Goal: Use online tool/utility: Utilize a website feature to perform a specific function

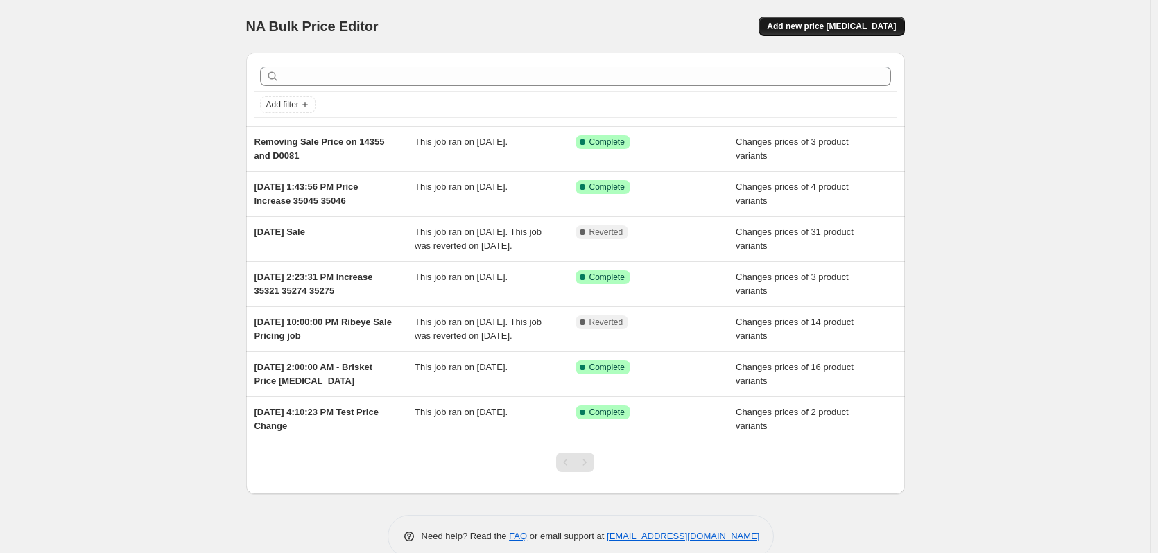
click at [886, 26] on span "Add new price change job" at bounding box center [831, 26] width 129 height 11
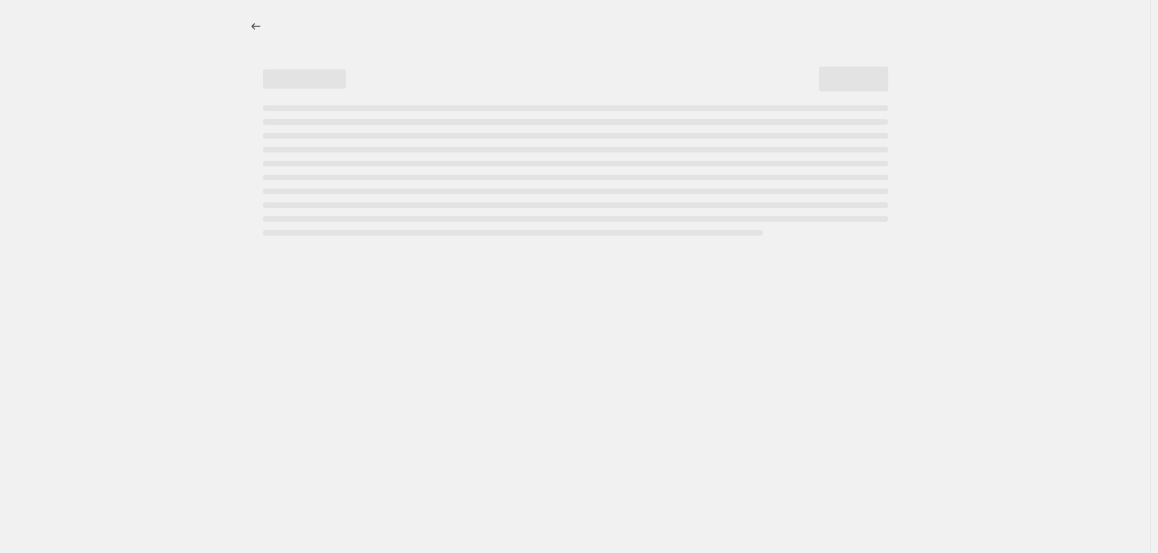
select select "percentage"
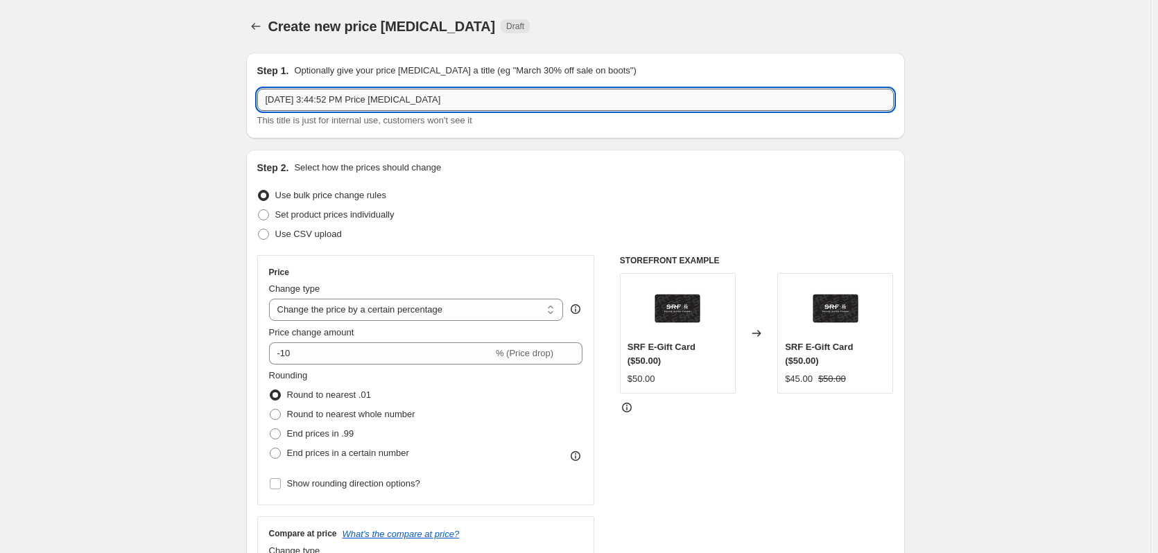
click at [470, 105] on input "Oct 10, 2025, 3:44:52 PM Price change job" at bounding box center [575, 100] width 636 height 22
type input "Increase Flank Prices"
click at [277, 236] on label "Use CSV upload" at bounding box center [299, 234] width 85 height 19
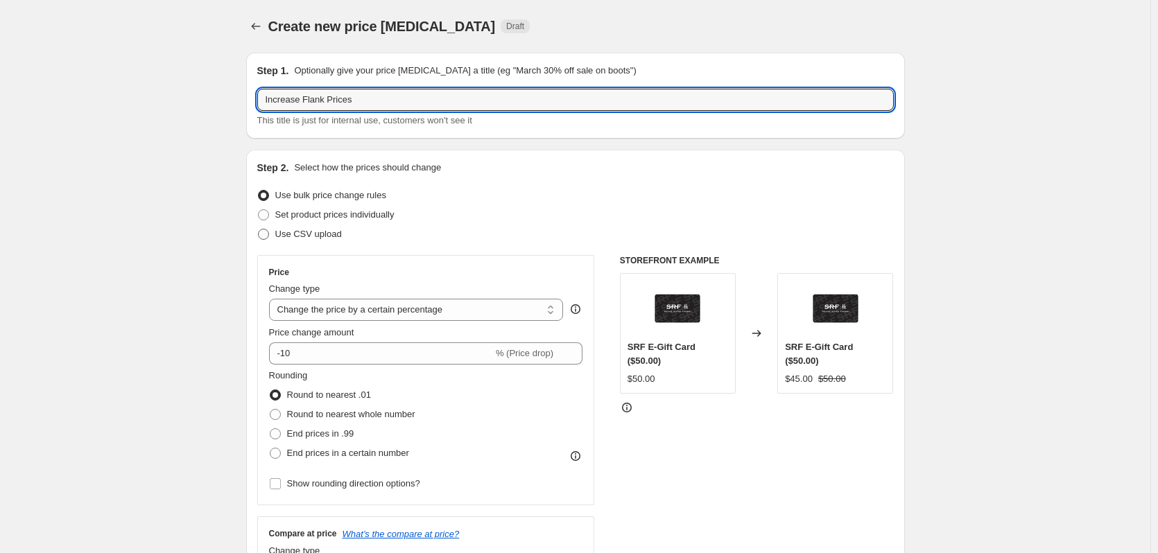
click at [259, 229] on input "Use CSV upload" at bounding box center [258, 229] width 1 height 1
radio input "true"
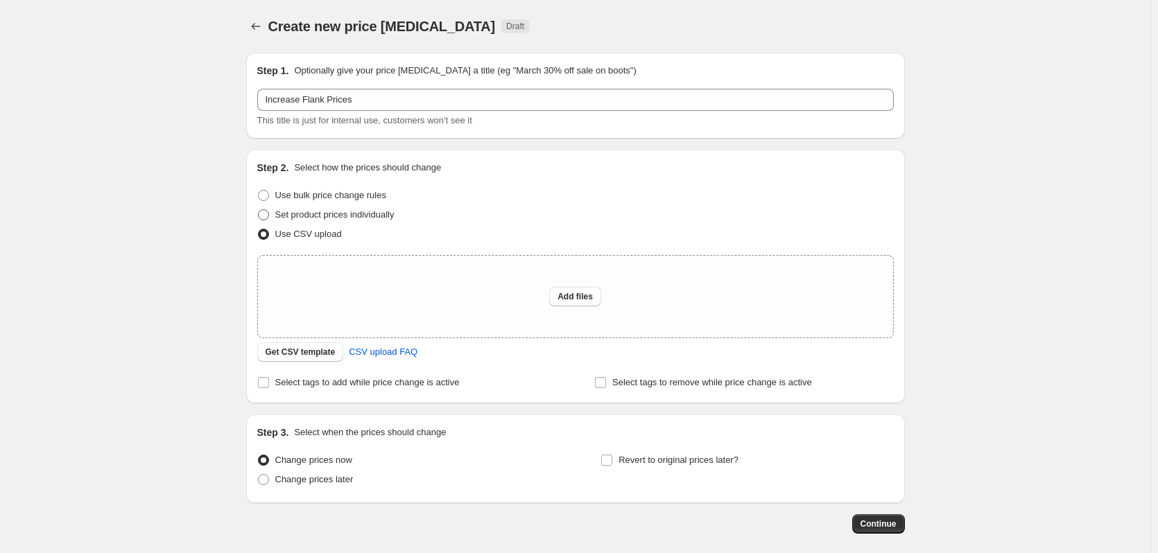
click at [268, 219] on span at bounding box center [263, 214] width 11 height 11
click at [259, 210] on input "Set product prices individually" at bounding box center [258, 209] width 1 height 1
radio input "true"
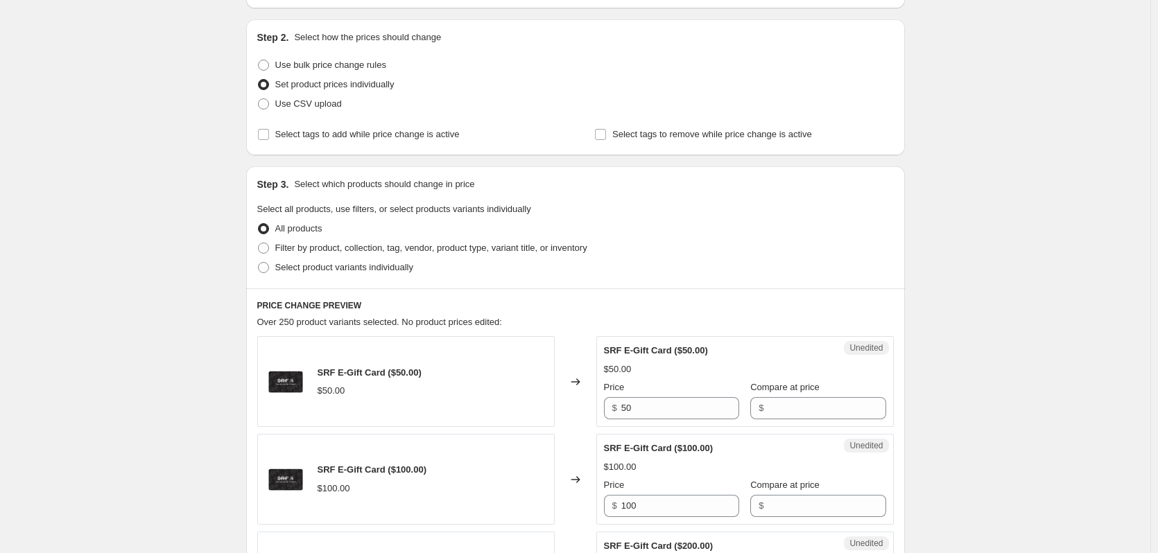
scroll to position [139, 0]
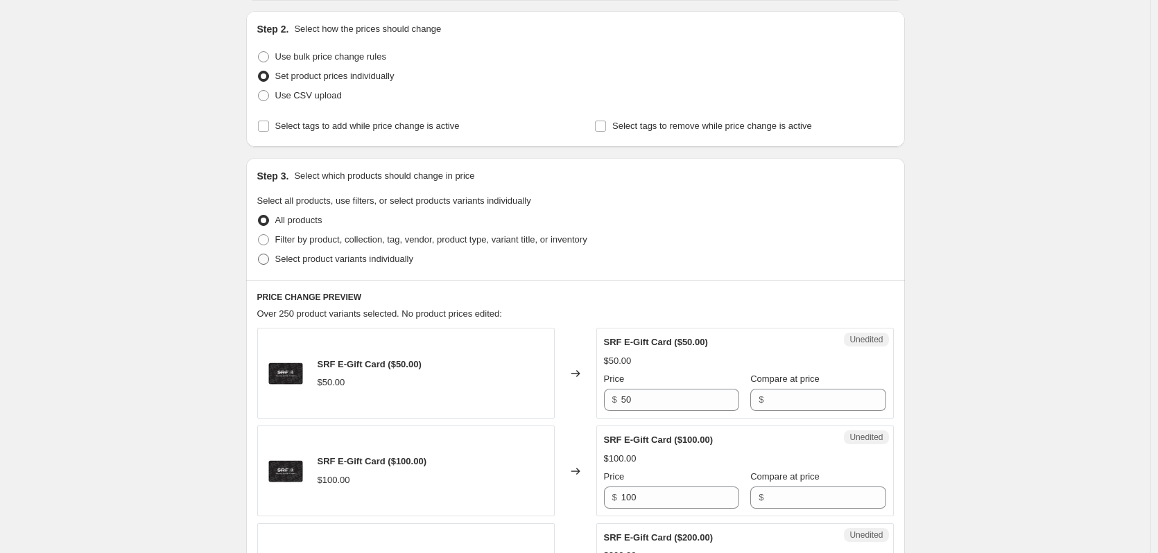
click at [317, 260] on span "Select product variants individually" at bounding box center [344, 259] width 138 height 10
click at [259, 254] on input "Select product variants individually" at bounding box center [258, 254] width 1 height 1
radio input "true"
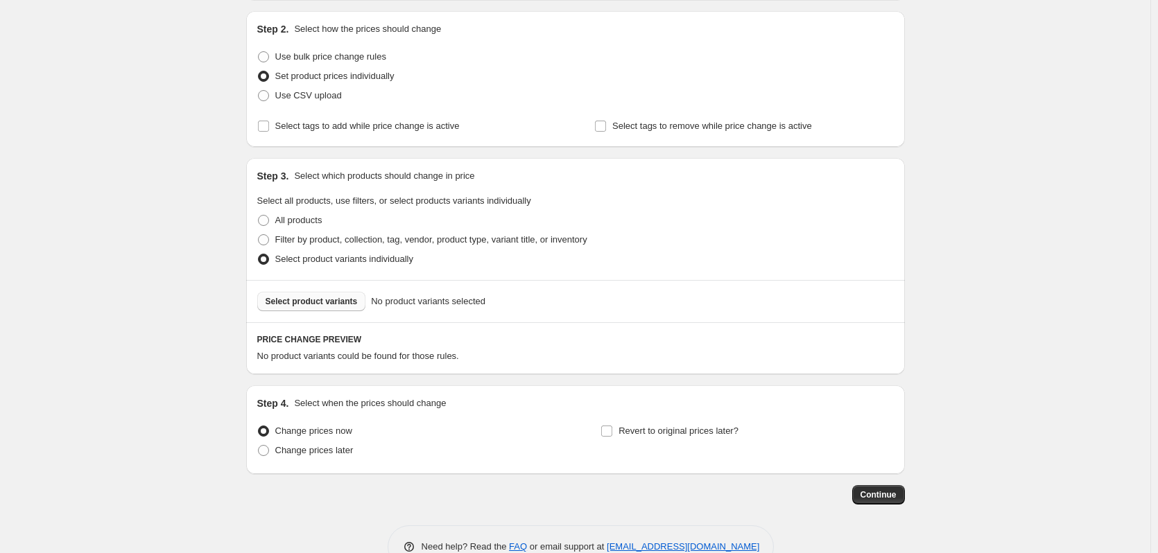
click at [313, 305] on span "Select product variants" at bounding box center [311, 301] width 92 height 11
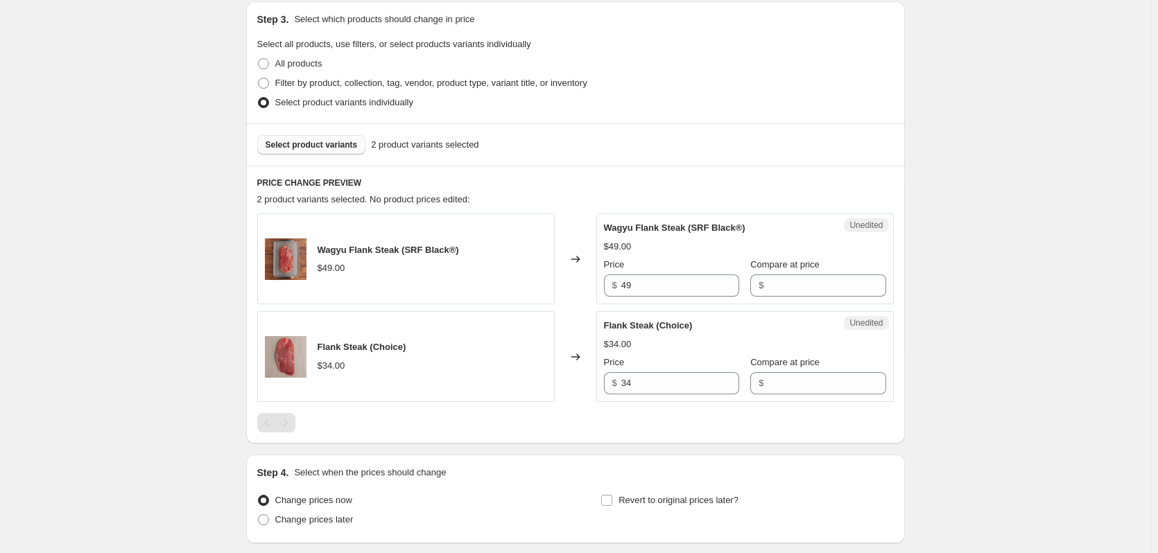
scroll to position [347, 0]
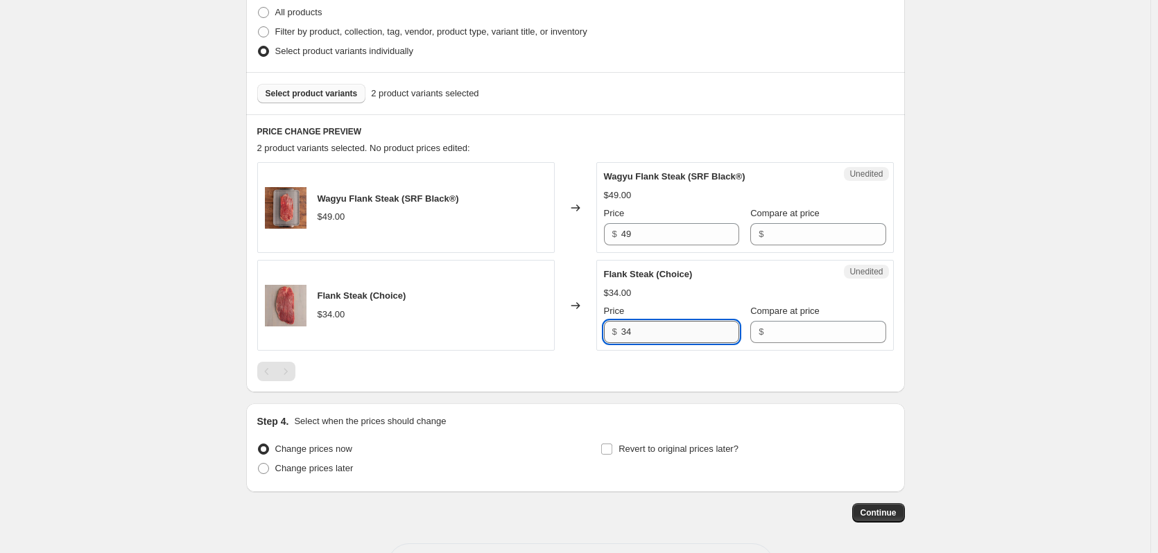
click at [678, 333] on input "34" at bounding box center [680, 332] width 118 height 22
type input "39"
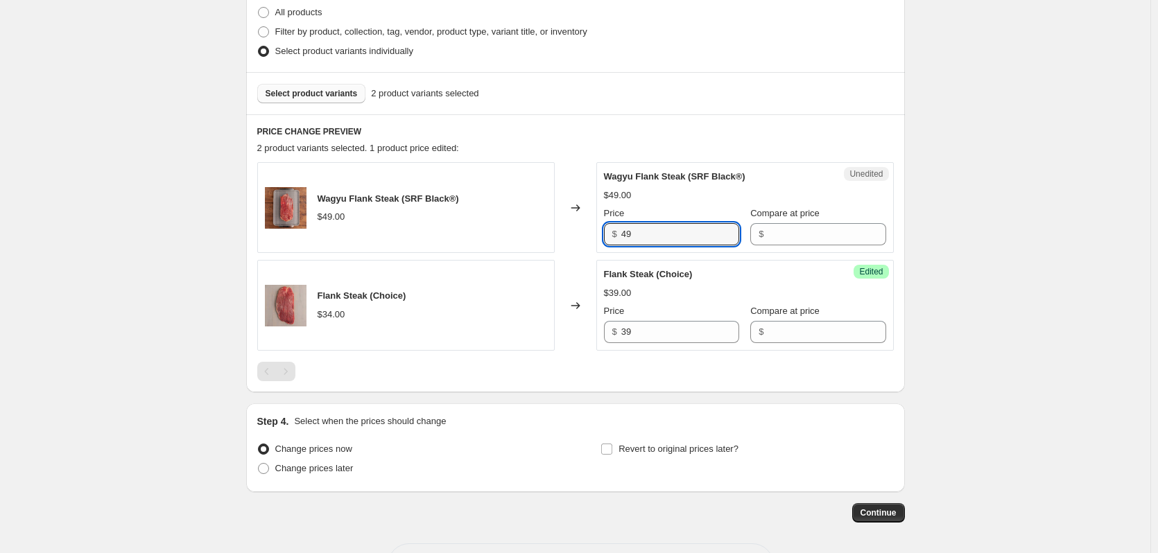
drag, startPoint x: 637, startPoint y: 231, endPoint x: 609, endPoint y: 241, distance: 29.4
click at [609, 241] on div "$ 49" at bounding box center [671, 234] width 135 height 22
type input "59"
click at [1010, 315] on div "Create new price change job. This page is ready Create new price change job Dra…" at bounding box center [575, 130] width 1150 height 954
click at [266, 469] on span at bounding box center [263, 468] width 11 height 11
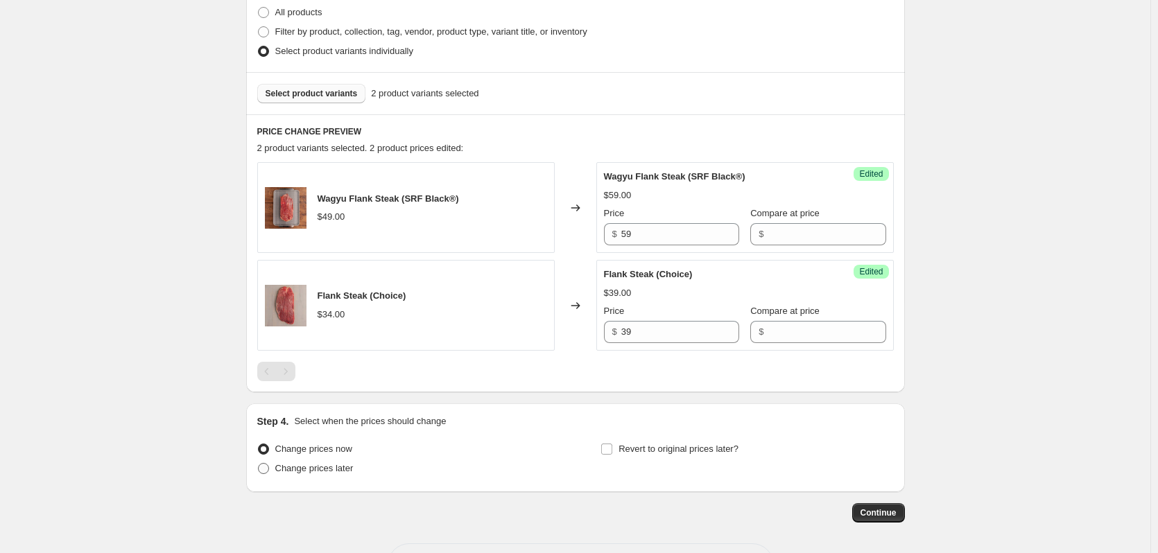
click at [259, 464] on input "Change prices later" at bounding box center [258, 463] width 1 height 1
radio input "true"
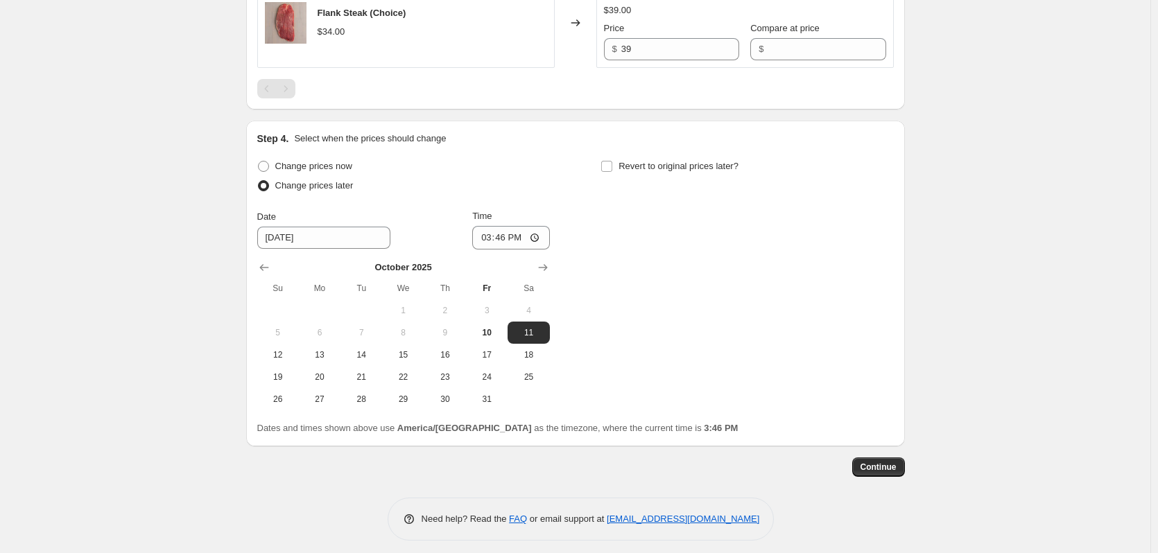
scroll to position [638, 0]
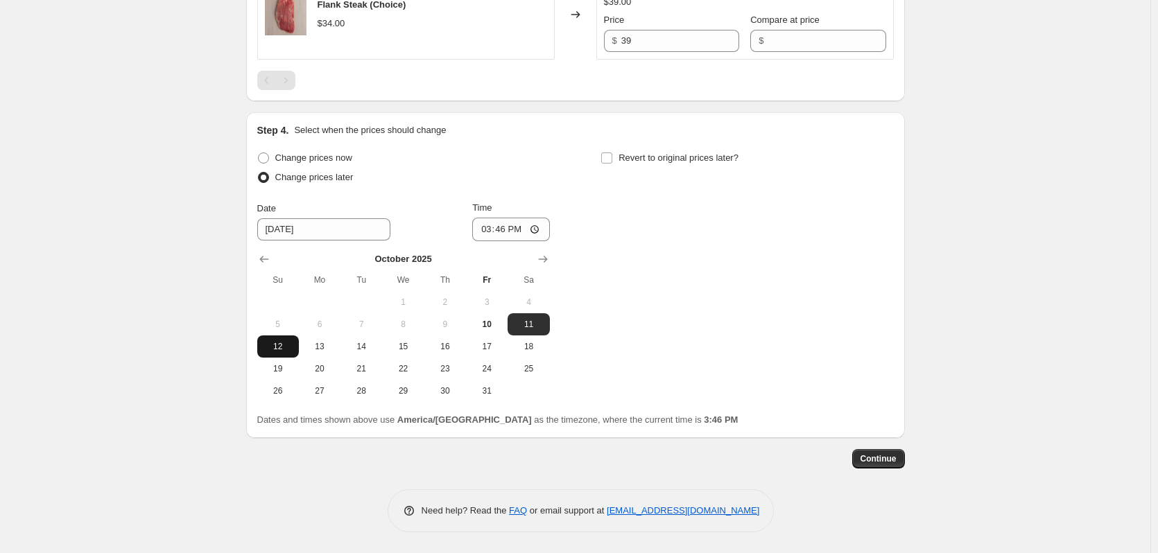
click at [288, 356] on button "12" at bounding box center [278, 346] width 42 height 22
type input "10/12/2025"
click at [542, 230] on input "15:46" at bounding box center [511, 230] width 78 height 24
type input "23:59"
click at [761, 291] on div "Change prices now Change prices later Date 10/12/2025 Time 23:59 October 2025 S…" at bounding box center [575, 275] width 636 height 254
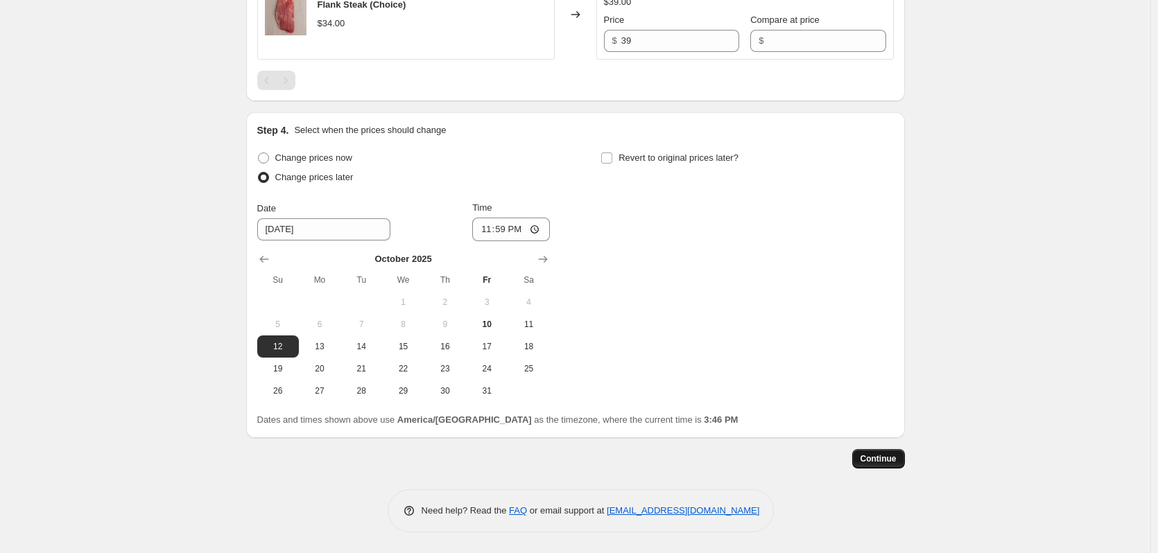
click at [875, 453] on button "Continue" at bounding box center [878, 458] width 53 height 19
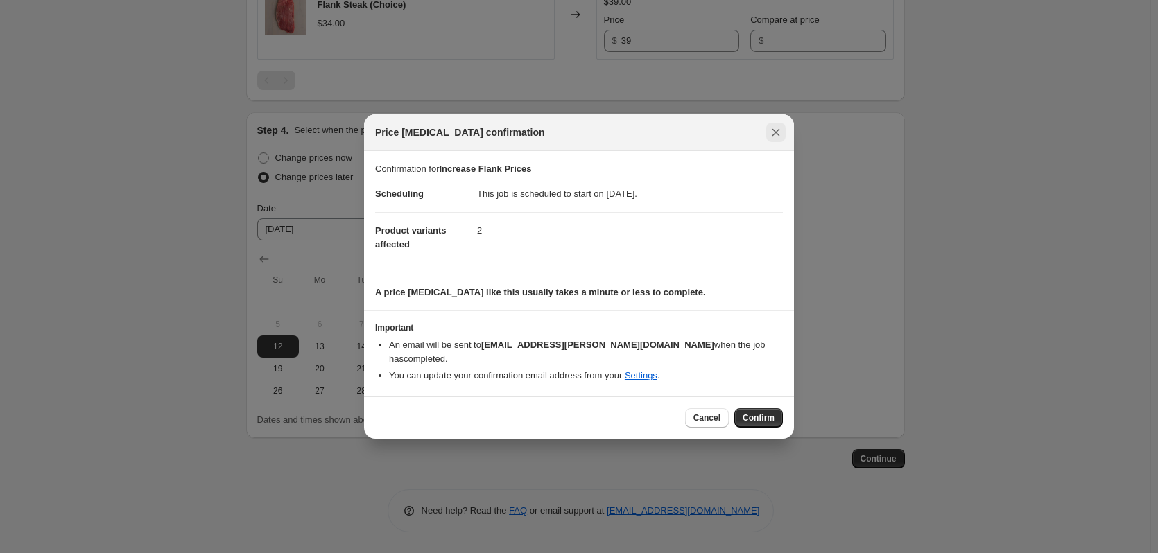
click at [774, 137] on icon "Close" at bounding box center [776, 133] width 8 height 8
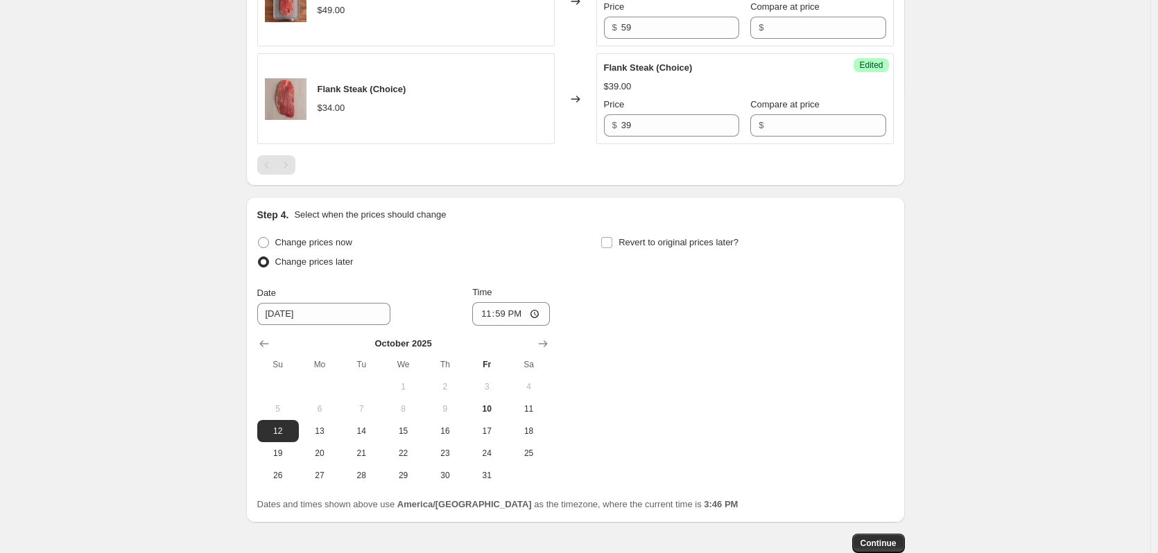
scroll to position [360, 0]
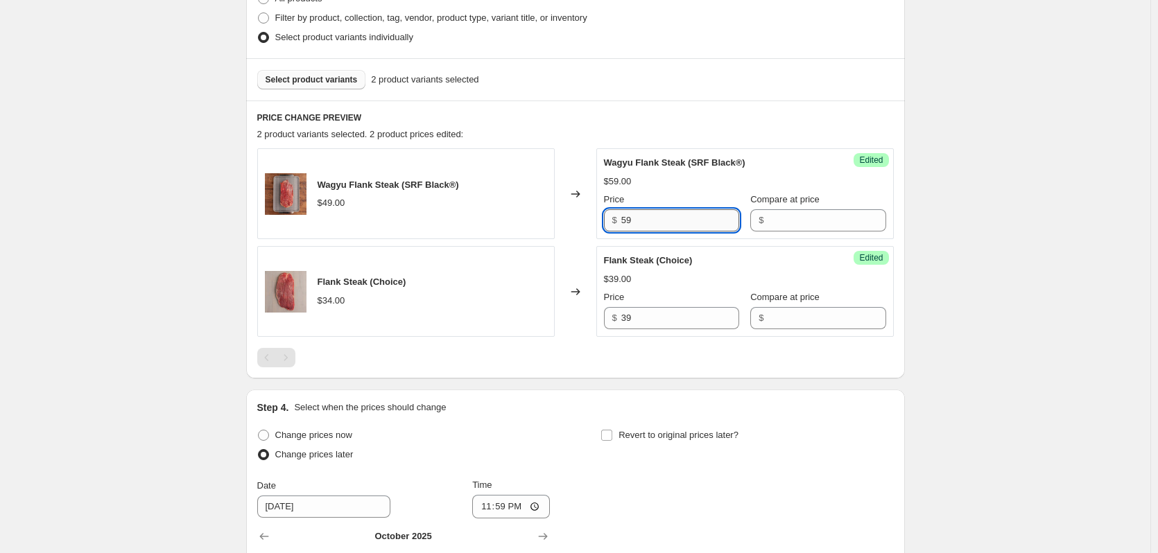
drag, startPoint x: 636, startPoint y: 220, endPoint x: 629, endPoint y: 224, distance: 8.1
click at [629, 224] on input "59" at bounding box center [680, 220] width 118 height 22
click at [653, 227] on input "59" at bounding box center [680, 220] width 118 height 22
drag, startPoint x: 648, startPoint y: 218, endPoint x: 628, endPoint y: 223, distance: 20.7
click at [628, 223] on input "59" at bounding box center [680, 220] width 118 height 22
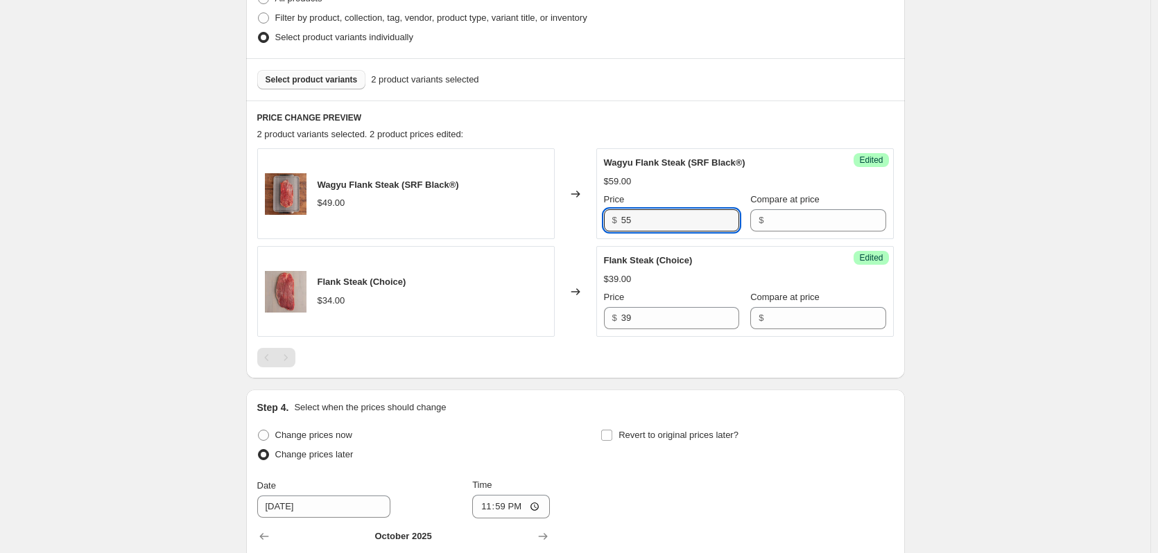
type input "55"
click at [1006, 326] on div "Create new price change job. This page is ready Create new price change job Dra…" at bounding box center [575, 235] width 1150 height 1191
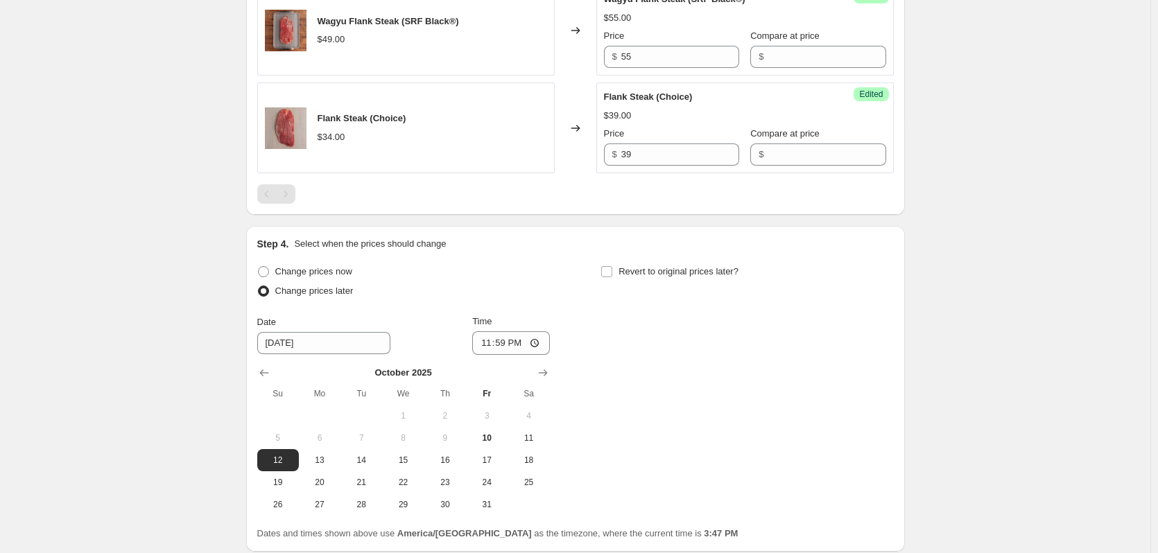
scroll to position [638, 0]
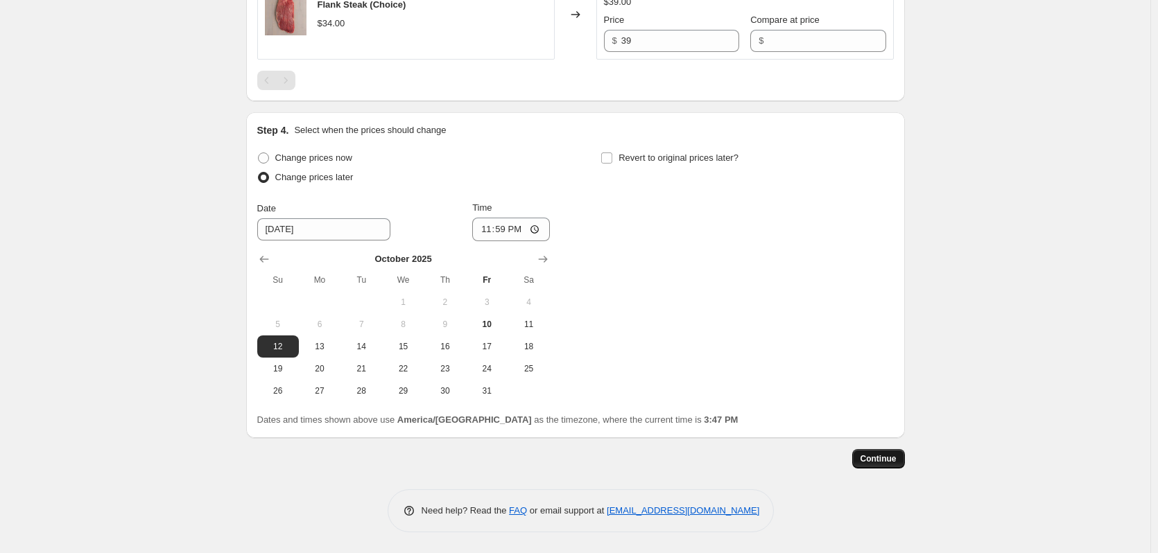
click at [886, 460] on span "Continue" at bounding box center [878, 458] width 36 height 11
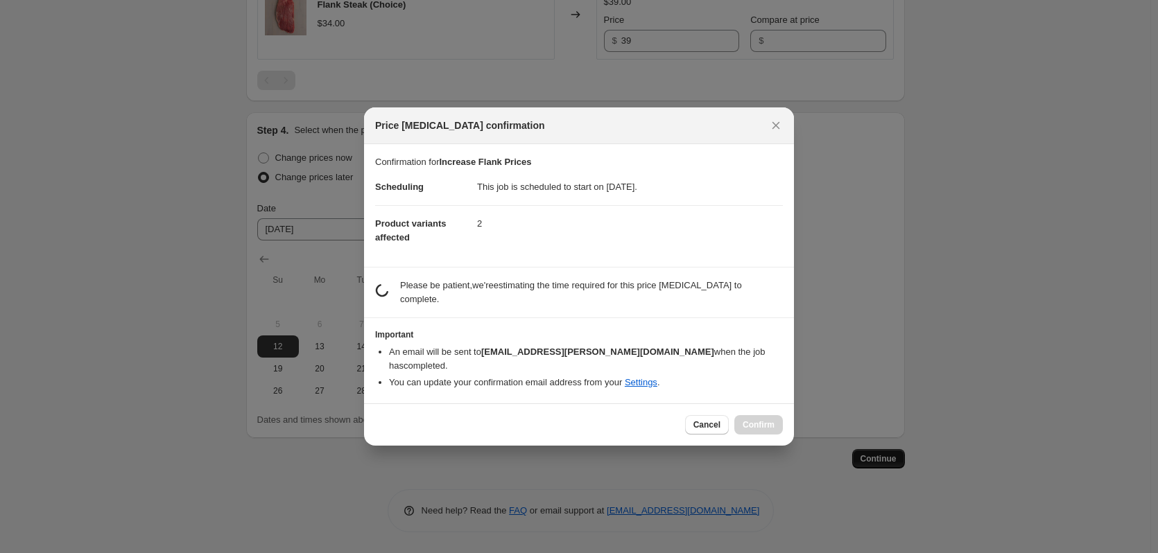
scroll to position [0, 0]
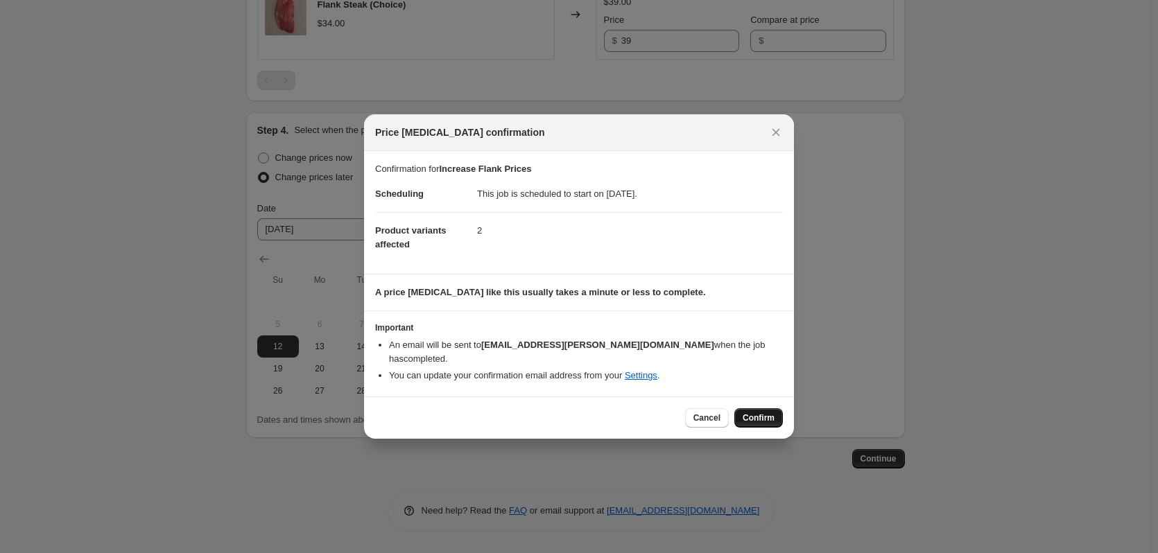
click at [760, 414] on span "Confirm" at bounding box center [758, 417] width 32 height 11
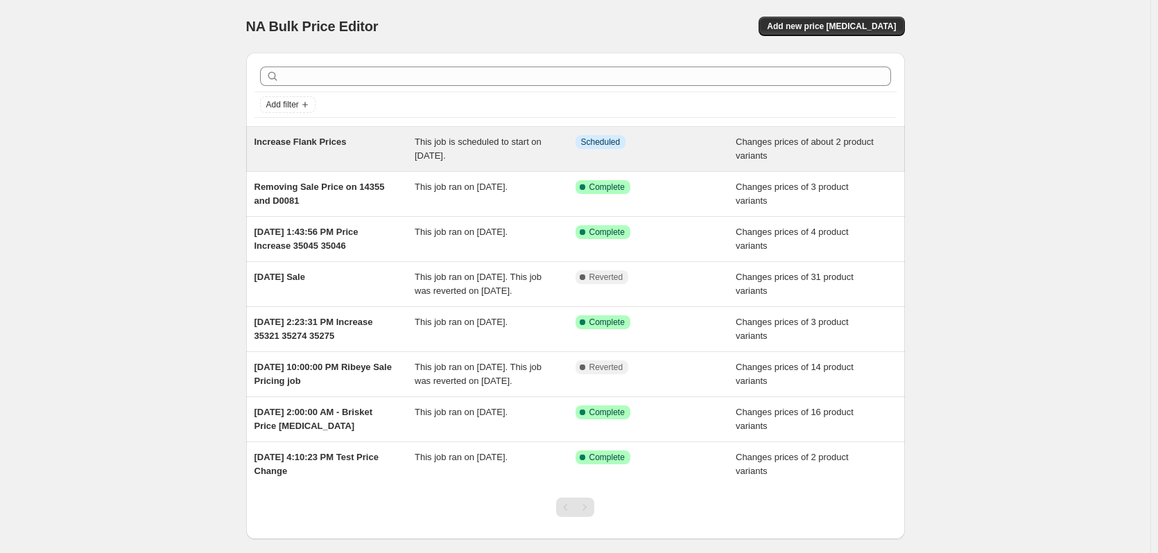
click at [308, 142] on span "Increase Flank Prices" at bounding box center [300, 142] width 92 height 10
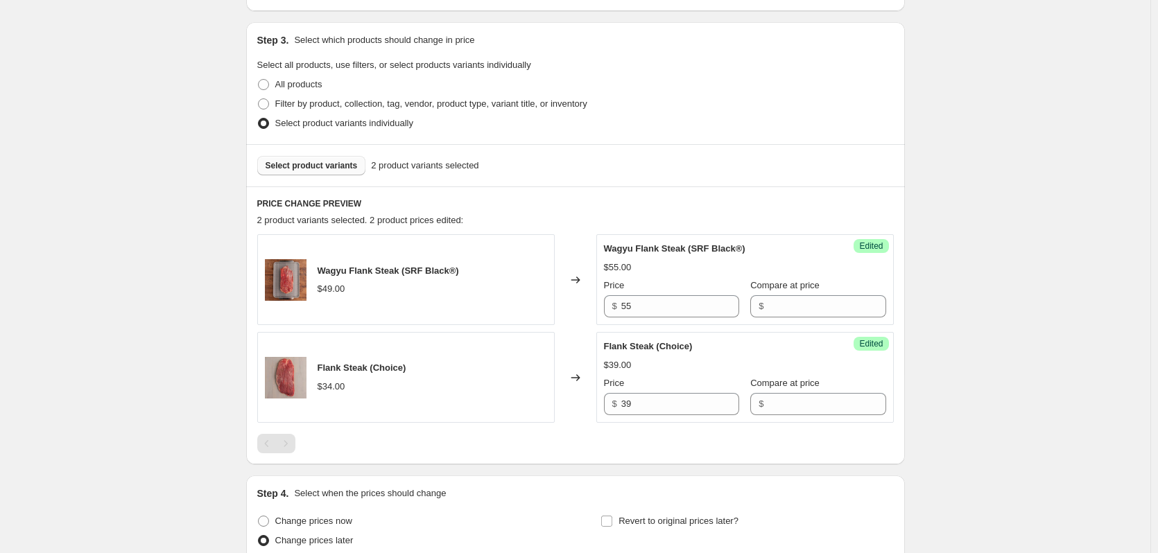
scroll to position [347, 0]
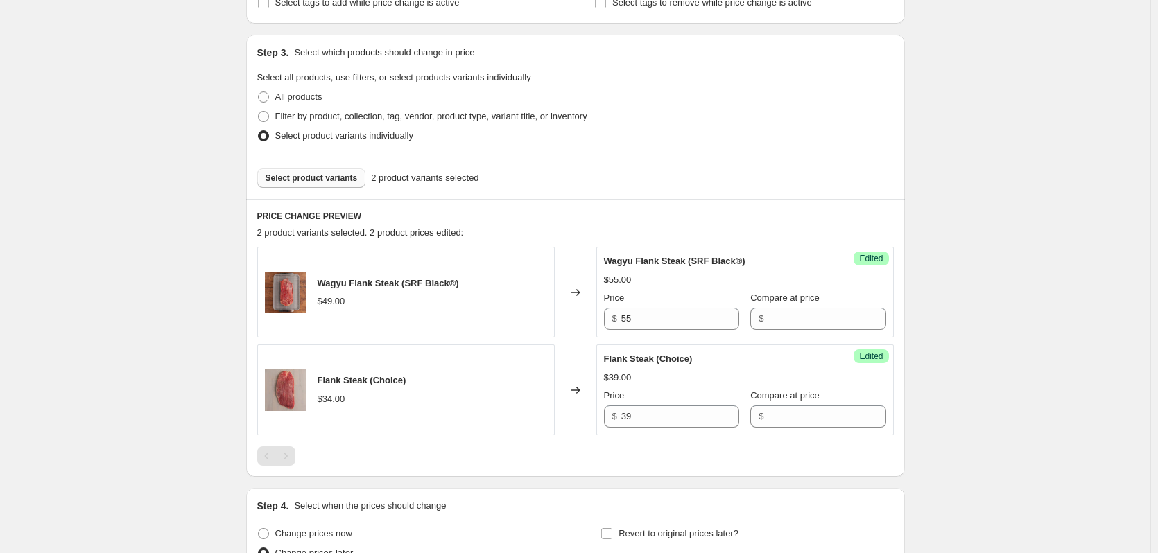
click at [304, 176] on span "Select product variants" at bounding box center [311, 178] width 92 height 11
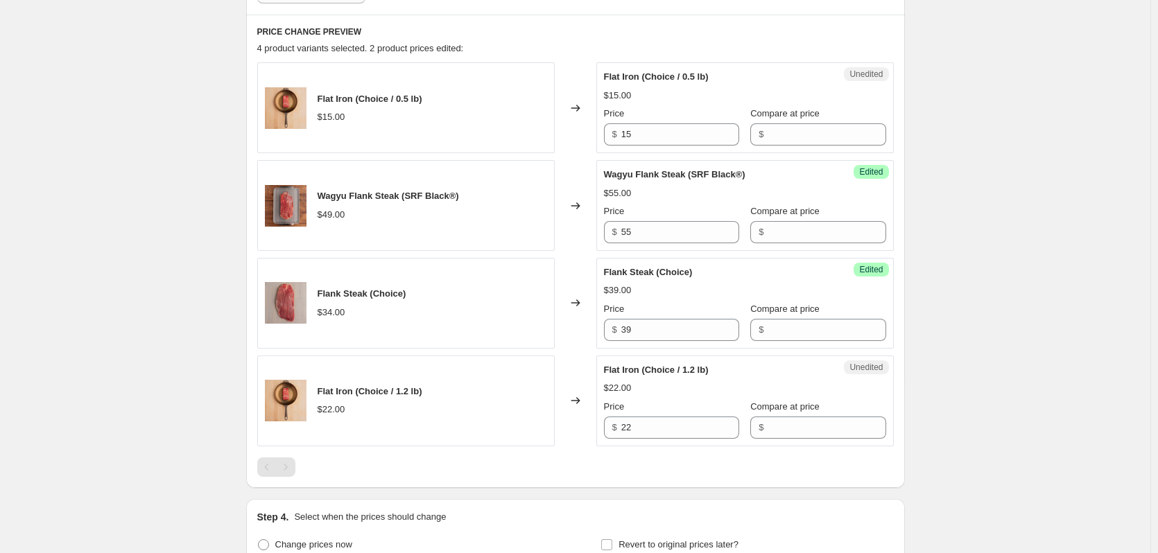
scroll to position [555, 0]
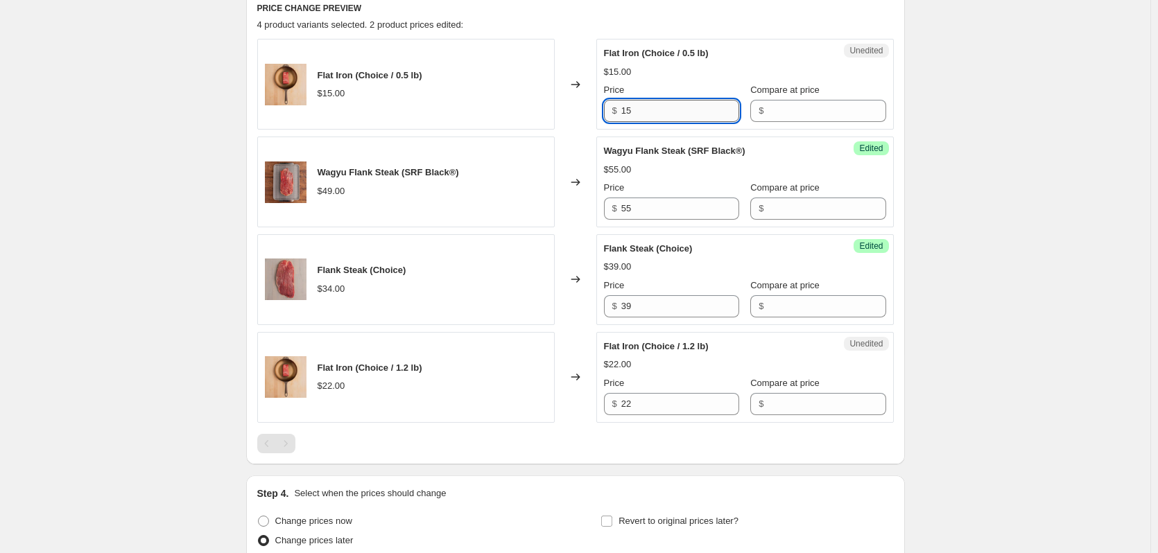
click at [666, 107] on input "15" at bounding box center [680, 111] width 118 height 22
type input "16"
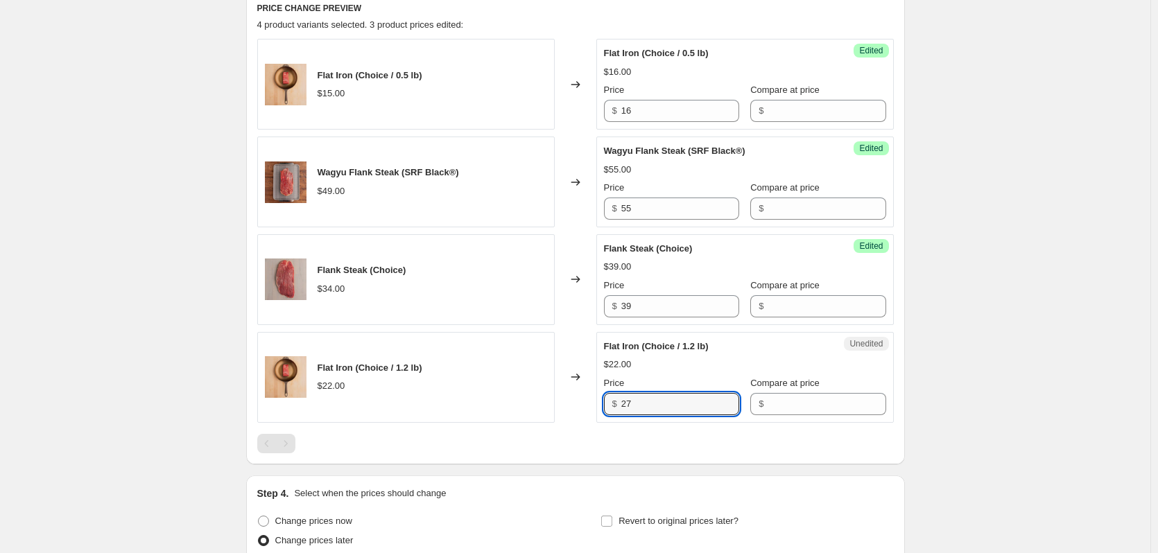
type input "27"
click at [1023, 417] on div "Increase Flank Prices. This page is ready Increase Flank Prices Info Scheduled …" at bounding box center [575, 180] width 1150 height 1471
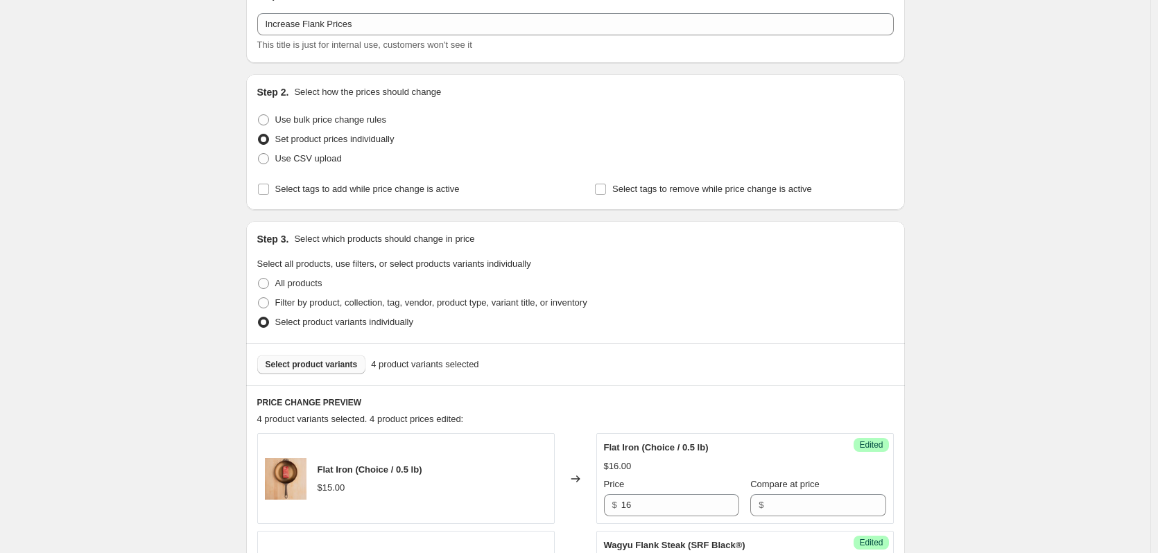
scroll to position [0, 0]
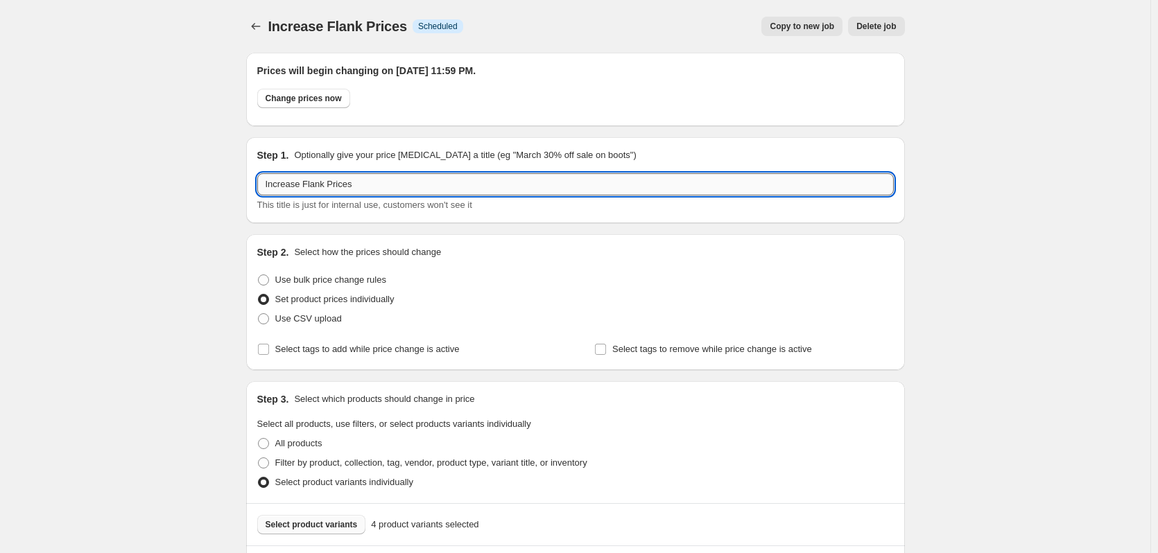
click at [329, 182] on input "Increase Flank Prices" at bounding box center [575, 184] width 636 height 22
click at [381, 186] on input "Increase Flank and Flat Iron Prices" at bounding box center [575, 184] width 636 height 22
type input "Increase Flank and Flat Iron and NY Strip Prices"
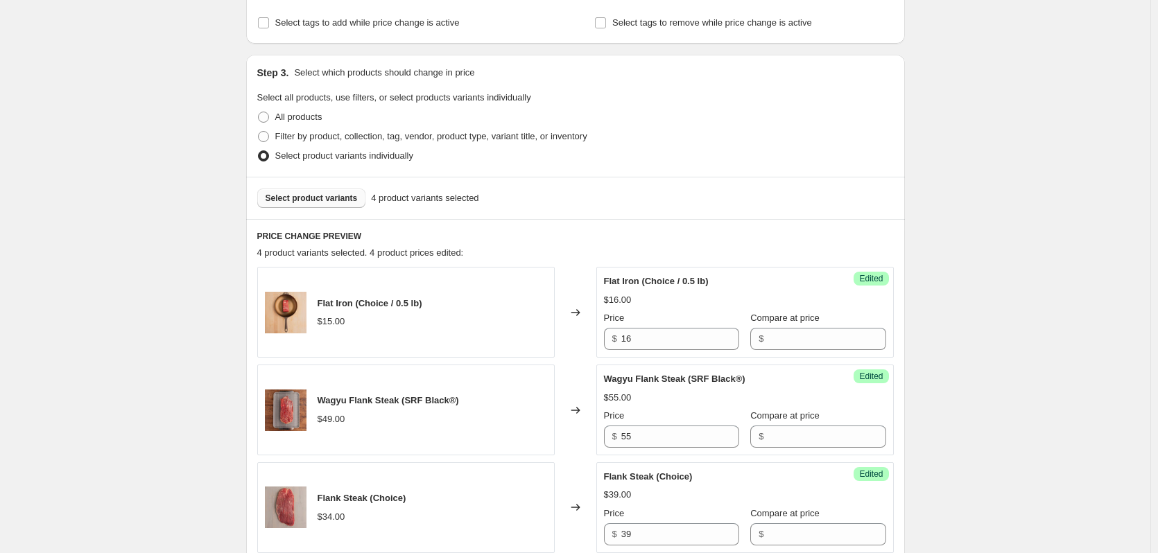
scroll to position [347, 0]
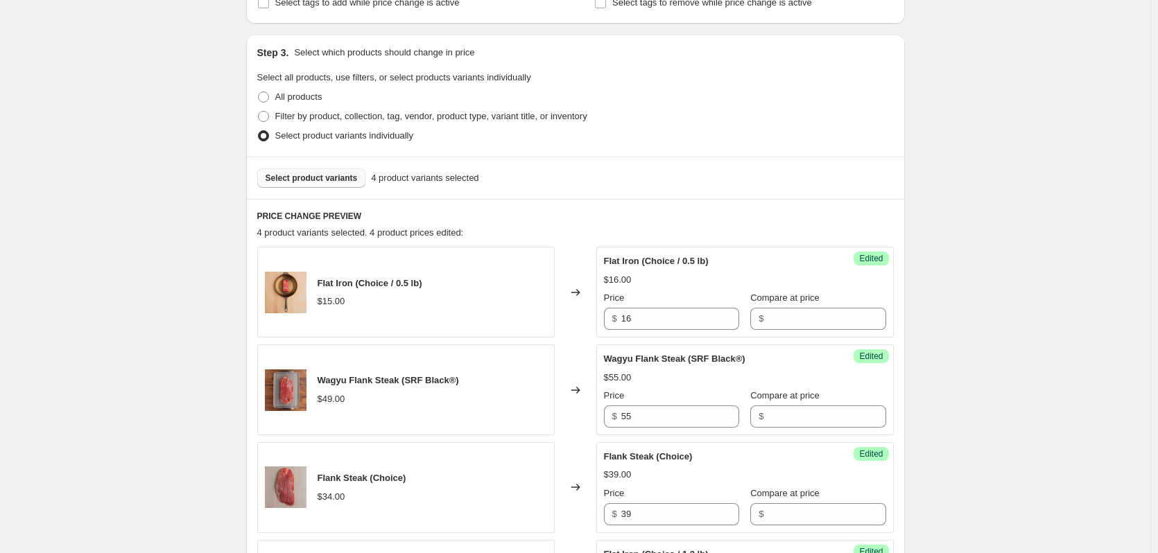
click at [314, 180] on span "Select product variants" at bounding box center [311, 178] width 92 height 11
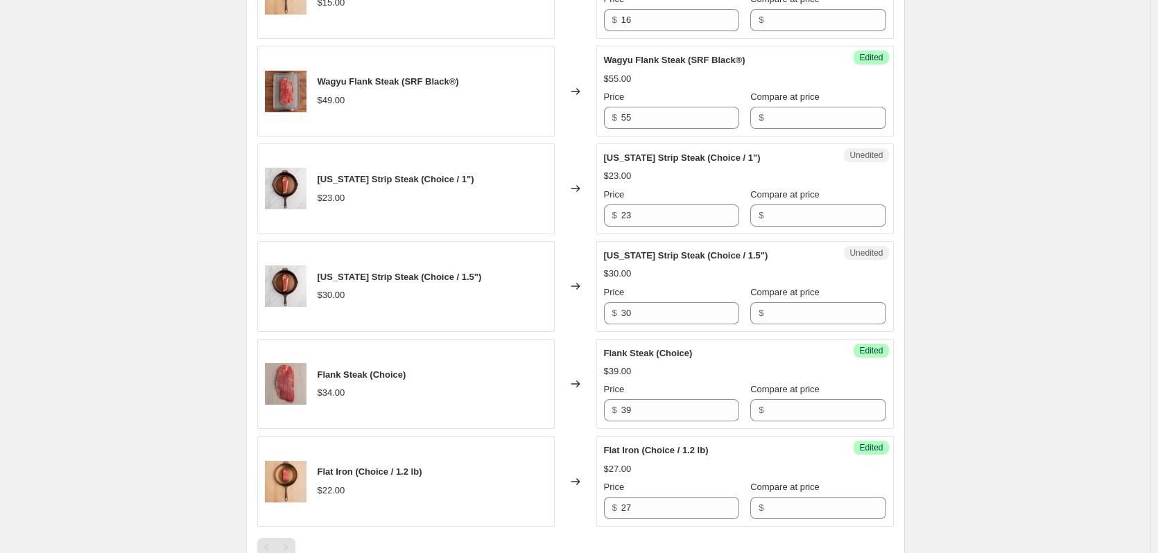
scroll to position [693, 0]
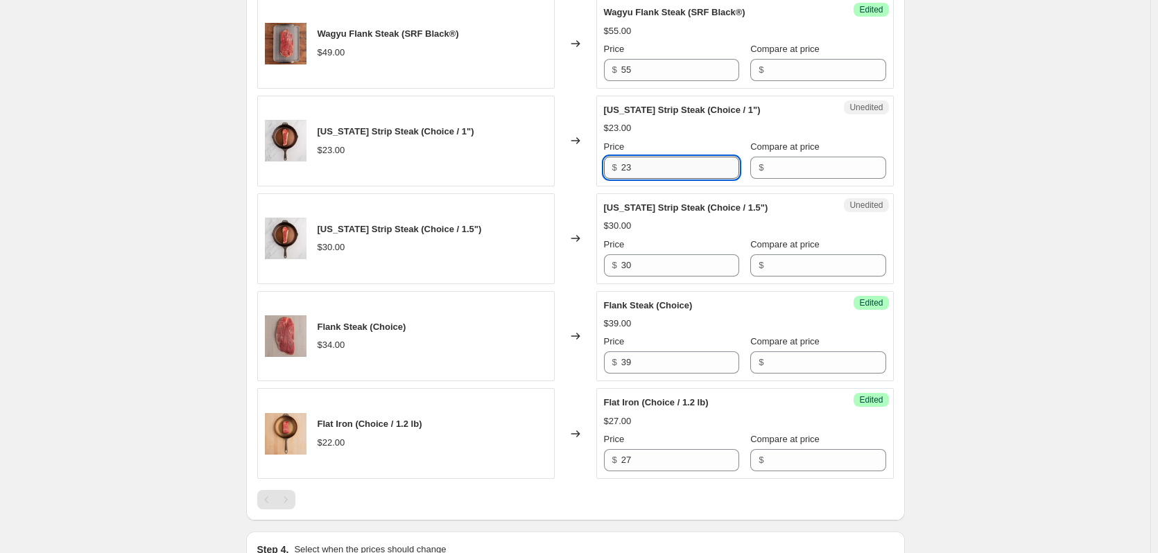
click at [656, 171] on input "23" at bounding box center [680, 168] width 118 height 22
type input "26"
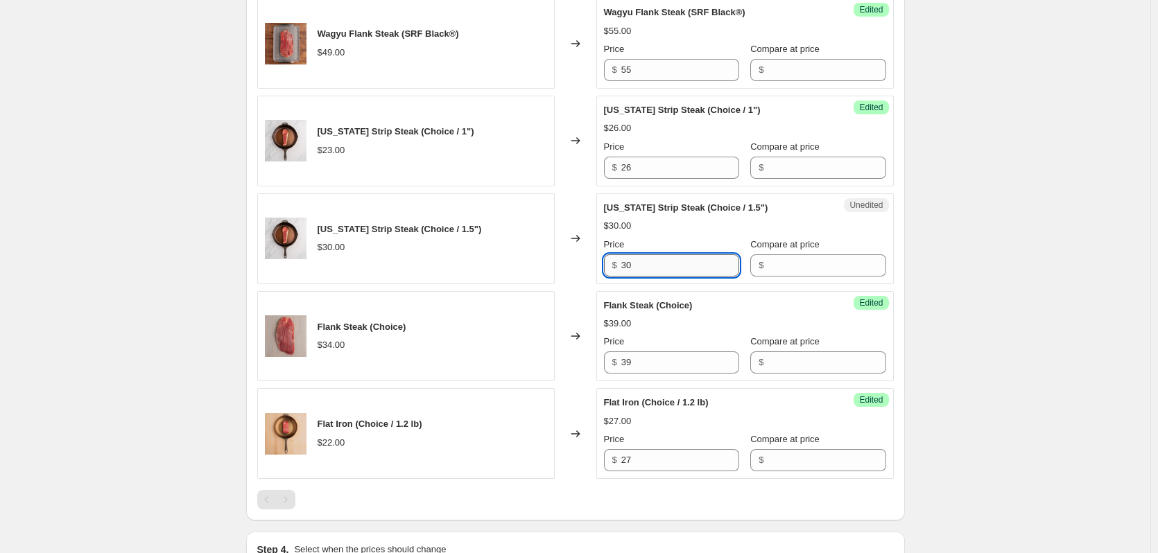
click at [645, 271] on input "30" at bounding box center [680, 265] width 118 height 22
type input "34"
click at [186, 340] on div "Increase Flank Prices. This page is ready Increase Flank Prices Info Scheduled …" at bounding box center [575, 140] width 1150 height 1666
click at [988, 331] on div "Increase Flank Prices. This page is ready Increase Flank Prices Info Scheduled …" at bounding box center [575, 140] width 1150 height 1666
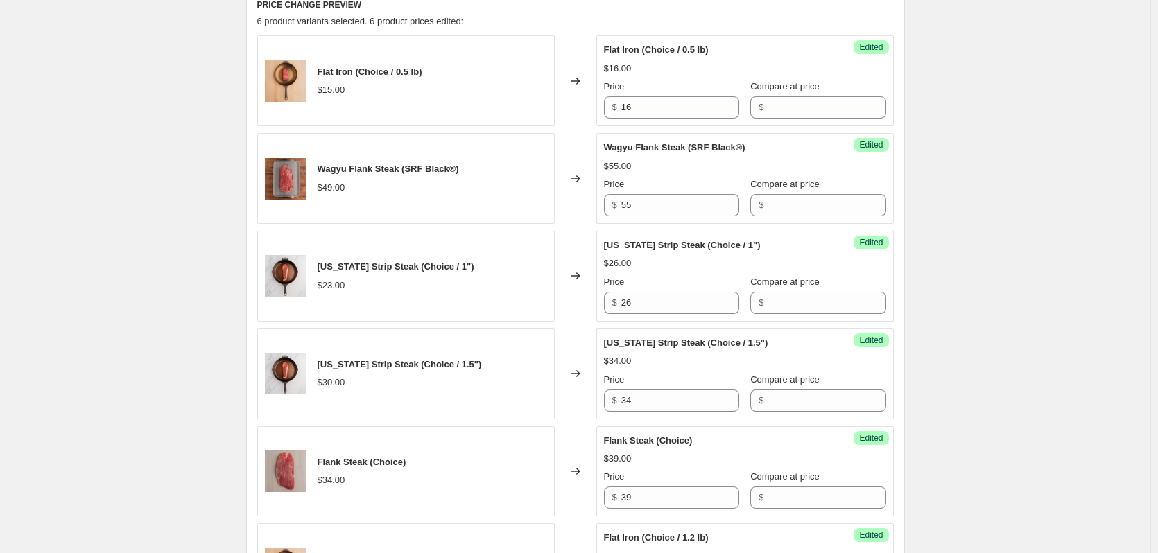
scroll to position [1113, 0]
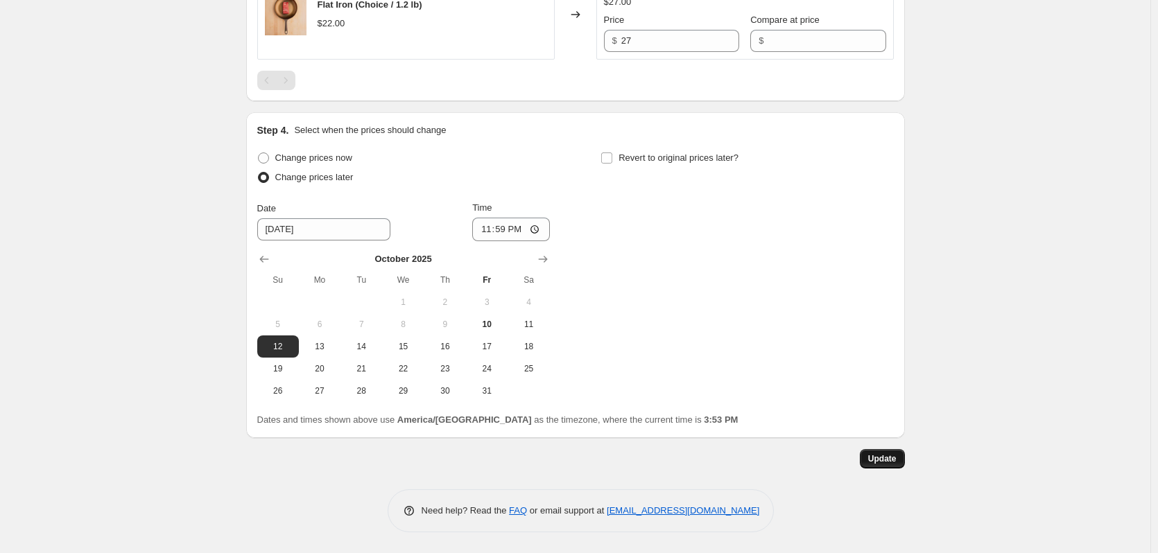
click at [873, 455] on span "Update" at bounding box center [882, 458] width 28 height 11
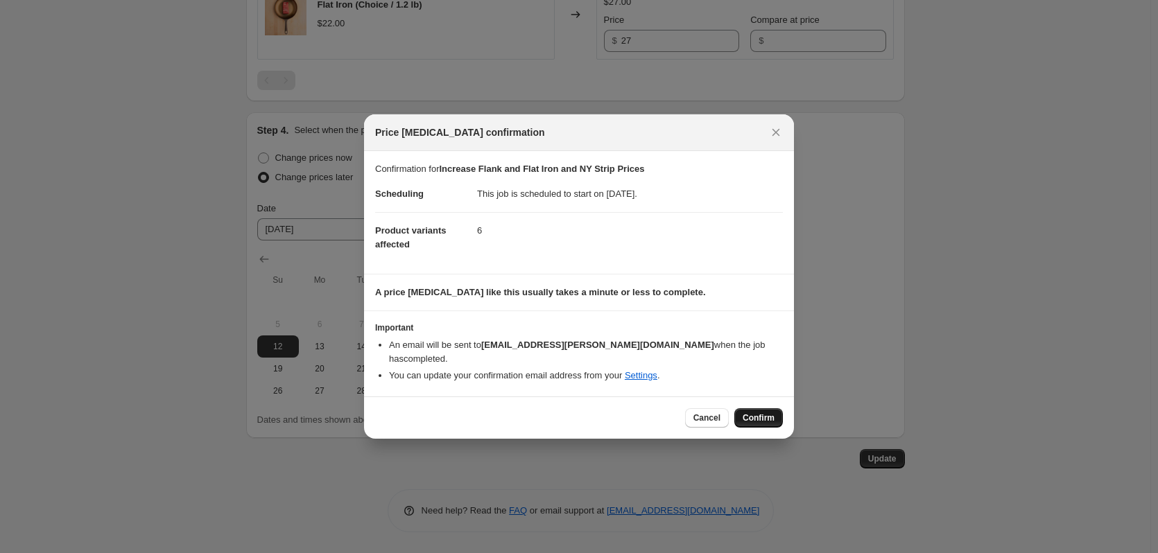
click at [761, 412] on span "Confirm" at bounding box center [758, 417] width 32 height 11
